Goal: Check status: Check status

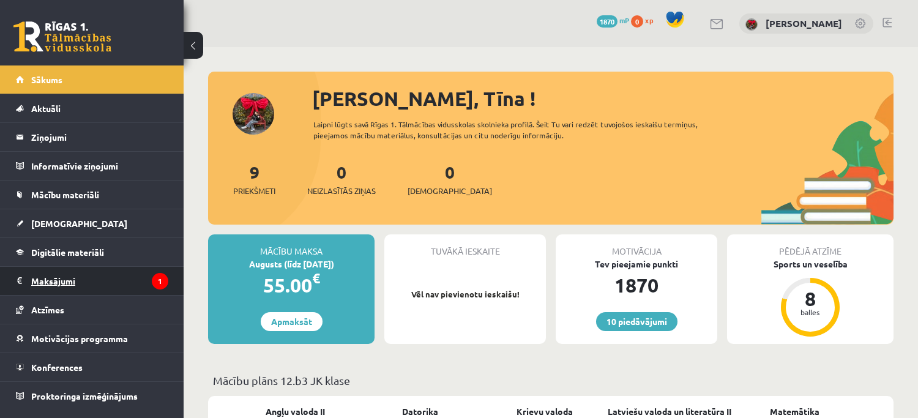
click at [89, 283] on legend "Maksājumi 1" at bounding box center [99, 281] width 137 height 28
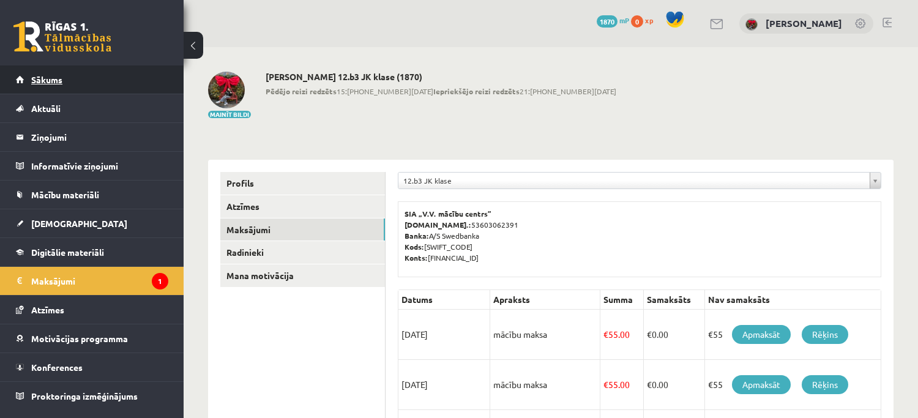
click at [56, 73] on link "Sākums" at bounding box center [92, 79] width 152 height 28
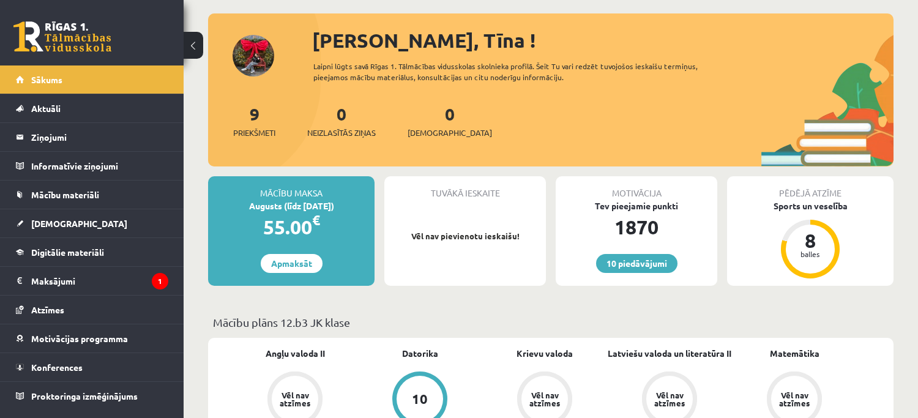
scroll to position [61, 0]
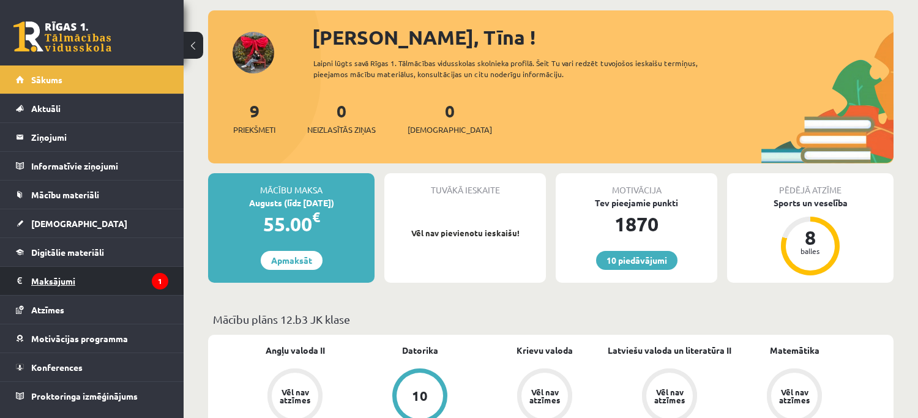
click at [36, 280] on legend "Maksājumi 1" at bounding box center [99, 281] width 137 height 28
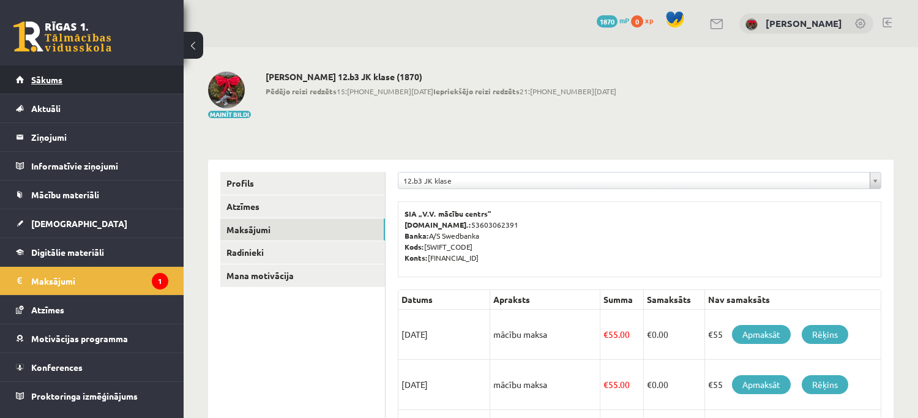
click at [44, 75] on span "Sākums" at bounding box center [46, 79] width 31 height 11
